Goal: Find specific page/section: Find specific page/section

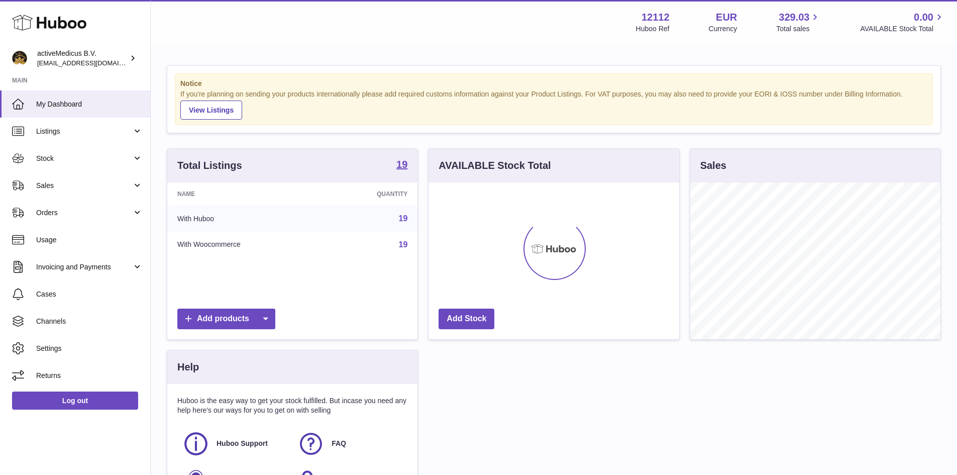
scroll to position [157, 251]
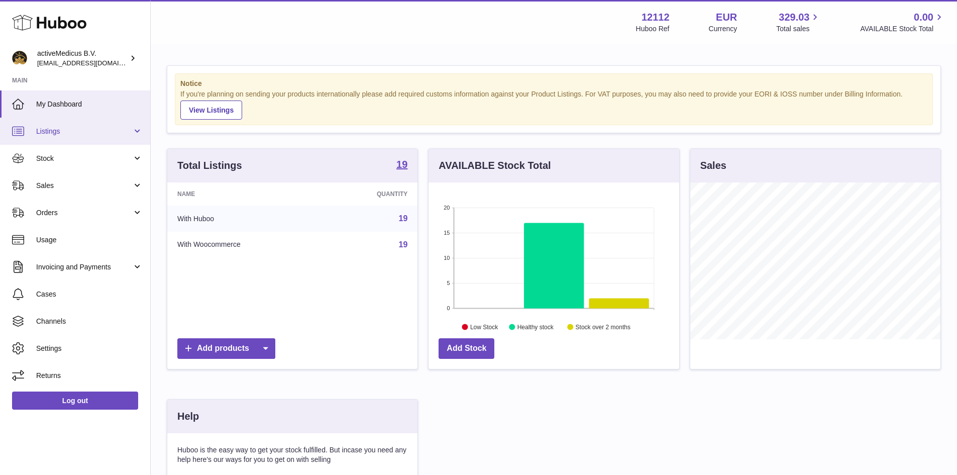
click at [132, 128] on link "Listings" at bounding box center [75, 131] width 150 height 27
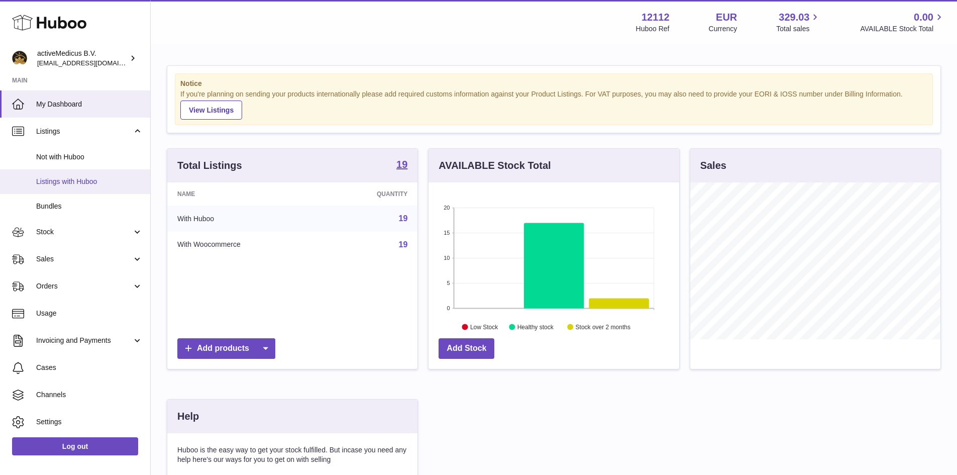
click at [79, 182] on span "Listings with Huboo" at bounding box center [89, 182] width 106 height 10
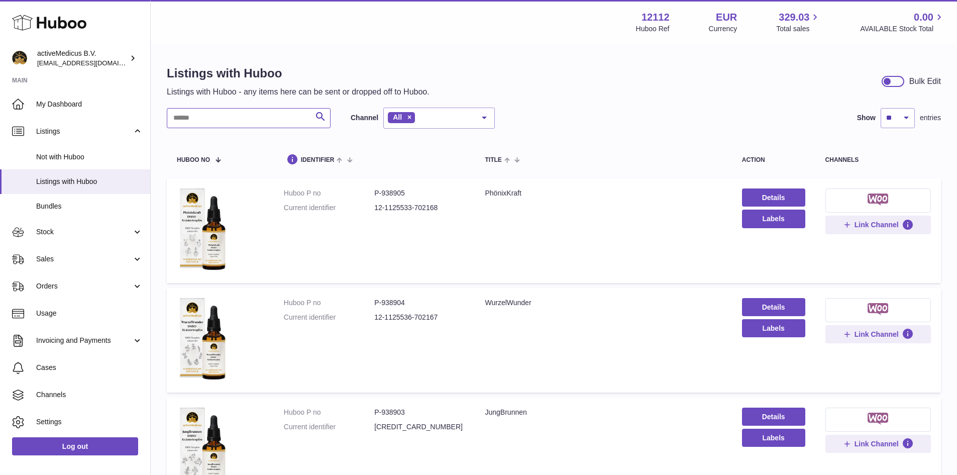
click at [242, 119] on input "text" at bounding box center [249, 118] width 164 height 20
drag, startPoint x: 242, startPoint y: 119, endPoint x: 170, endPoint y: 122, distance: 71.9
click at [170, 122] on input "***" at bounding box center [249, 118] width 164 height 20
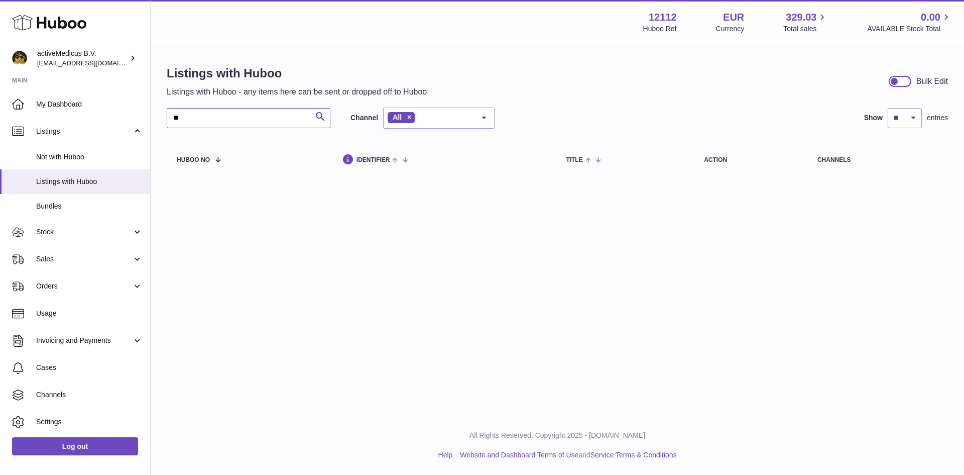
type input "*"
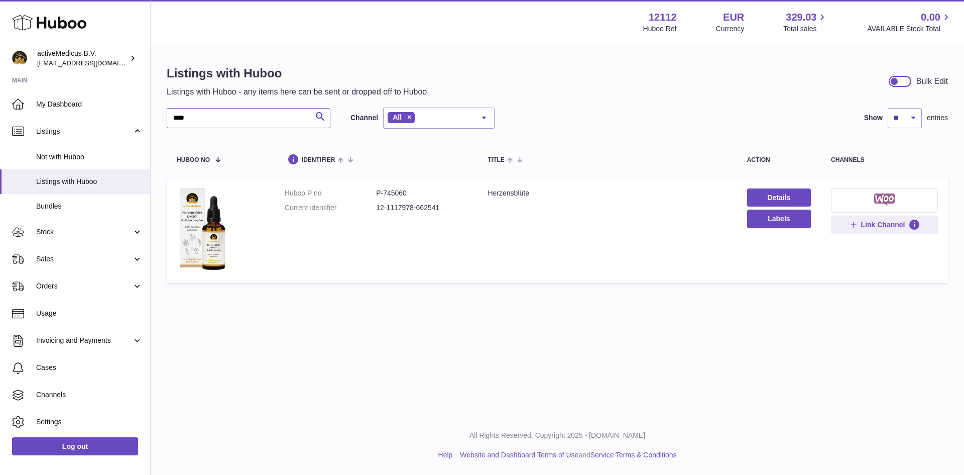
type input "****"
click at [394, 194] on dd "P-745060" at bounding box center [421, 193] width 91 height 10
copy dd "745060"
click at [209, 236] on img at bounding box center [202, 229] width 50 height 82
